Goal: Task Accomplishment & Management: Manage account settings

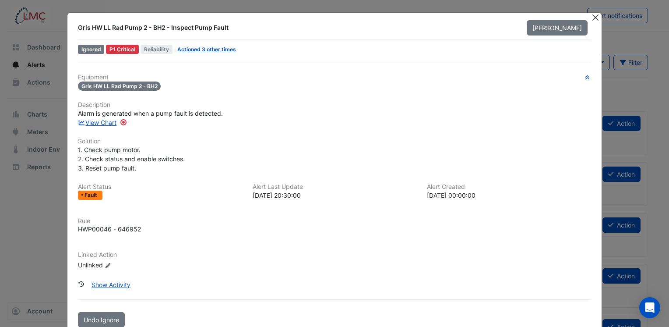
click at [591, 18] on button "Close" at bounding box center [594, 17] width 9 height 9
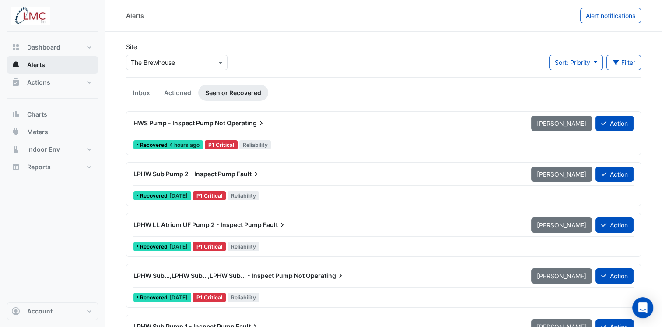
click at [57, 63] on button "Alerts" at bounding box center [52, 65] width 91 height 18
click at [139, 93] on link "Inbox" at bounding box center [141, 92] width 31 height 16
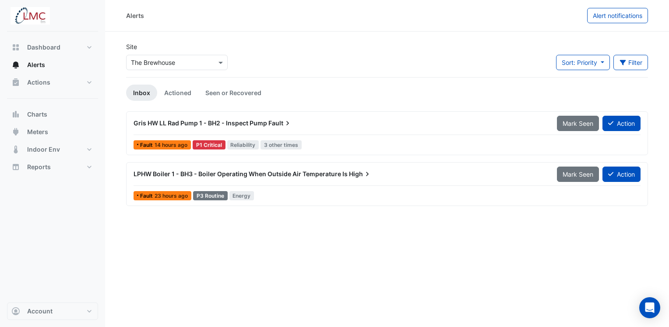
click at [281, 123] on span "Fault" at bounding box center [280, 123] width 24 height 9
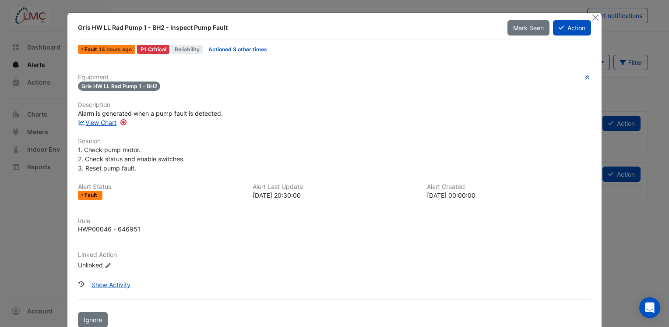
click at [623, 220] on ngb-modal-window "Gris HW LL Rad Pump 1 - BH2 - Inspect Pump Fault Mark Seen Action Fault 14 hour…" at bounding box center [334, 163] width 669 height 327
click at [593, 17] on button "Close" at bounding box center [594, 17] width 9 height 9
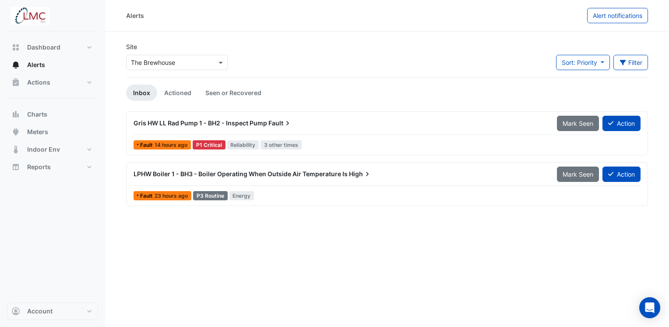
click at [270, 125] on span "Fault" at bounding box center [280, 123] width 24 height 9
click at [480, 258] on div "Alerts Alert notifications Site Select a Site × The Brewhouse Sort: Priority Pr…" at bounding box center [387, 163] width 564 height 327
click at [618, 125] on button "Action" at bounding box center [621, 123] width 38 height 15
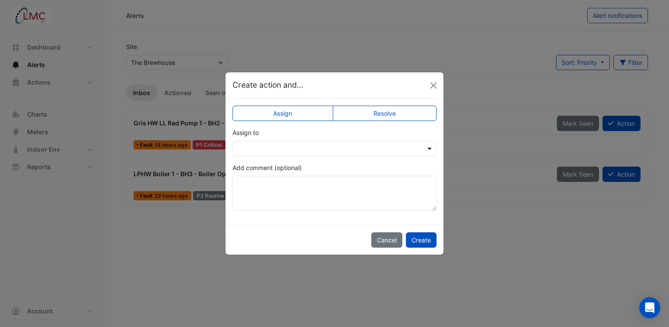
click at [431, 150] on span at bounding box center [430, 148] width 11 height 9
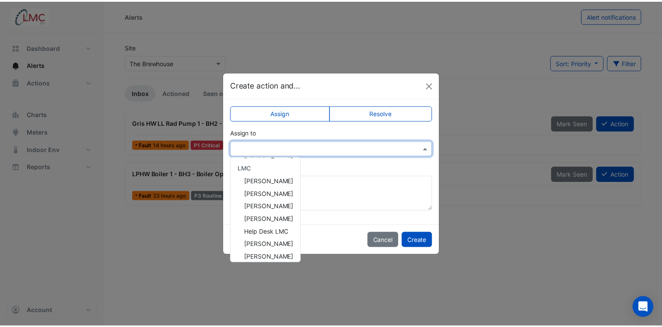
scroll to position [80, 0]
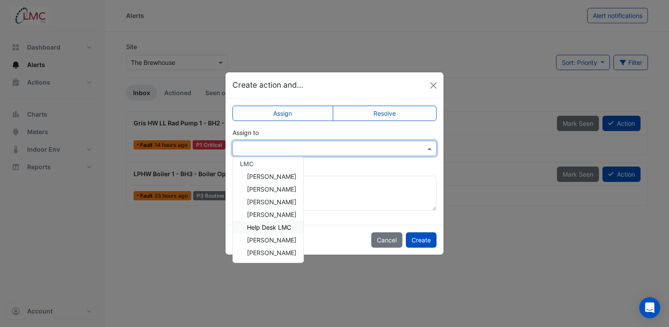
click at [268, 225] on span "Help Desk LMC" at bounding box center [269, 226] width 44 height 7
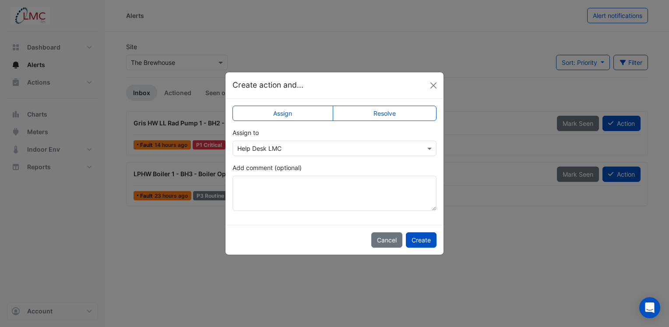
drag, startPoint x: 415, startPoint y: 240, endPoint x: 403, endPoint y: 141, distance: 100.5
click at [396, 195] on app-escalated-ticket-upsert-modal "Create action and... Assign Resolve Assign to × Help Desk LMC Add comment (opti…" at bounding box center [334, 163] width 218 height 182
click at [424, 241] on button "Create" at bounding box center [421, 239] width 31 height 15
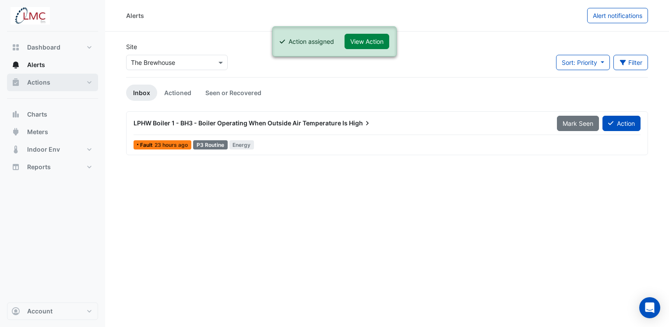
click at [58, 79] on button "Actions" at bounding box center [52, 83] width 91 height 18
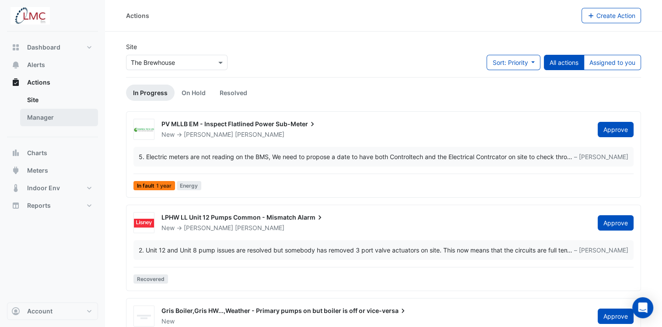
click at [47, 120] on link "Manager" at bounding box center [59, 118] width 78 height 18
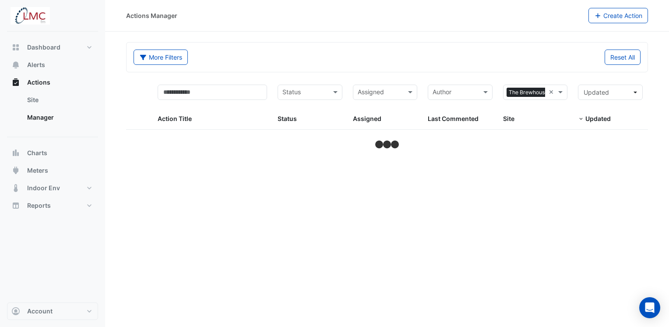
select select "***"
